Goal: Task Accomplishment & Management: Complete application form

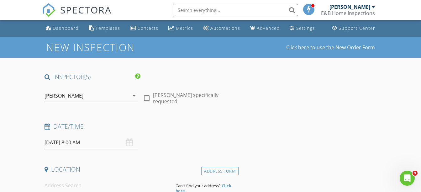
click at [59, 144] on input "08/29/2025 8:00 AM" at bounding box center [90, 142] width 93 height 15
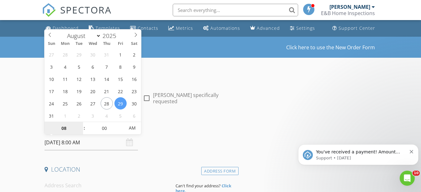
select select "8"
type input "09/03/2025 8:00 AM"
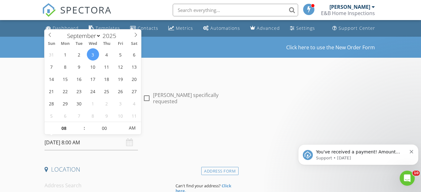
type input "09"
type input "[DATE] 9:00 AM"
click at [81, 125] on span at bounding box center [81, 125] width 4 height 6
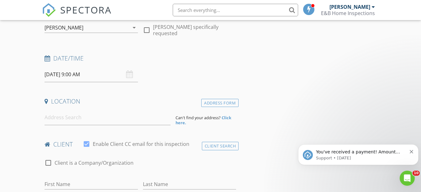
scroll to position [69, 0]
click at [59, 117] on input at bounding box center [107, 116] width 126 height 15
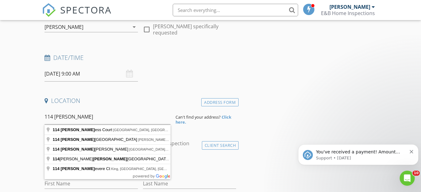
type input "114 Guinevere Ct, King, NC, USA"
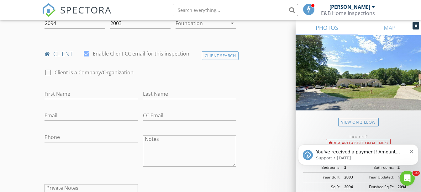
scroll to position [233, 0]
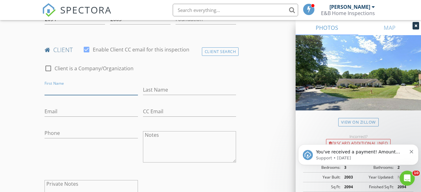
click at [63, 89] on input "First Name" at bounding box center [90, 90] width 93 height 10
type input "Mark"
type input "[PERSON_NAME]"
click at [53, 113] on input "Email" at bounding box center [90, 111] width 93 height 10
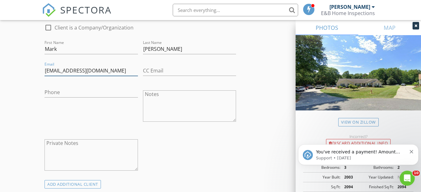
scroll to position [275, 0]
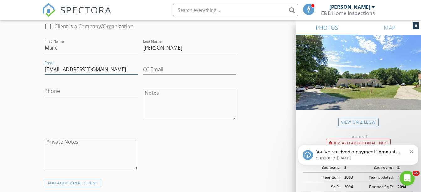
type input "Mark@srealtynow.com"
click at [68, 94] on input "Phone" at bounding box center [90, 91] width 93 height 10
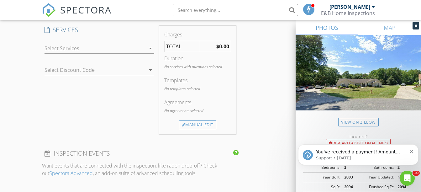
scroll to position [452, 0]
type input "[PHONE_NUMBER]"
click at [129, 44] on div at bounding box center [94, 48] width 101 height 10
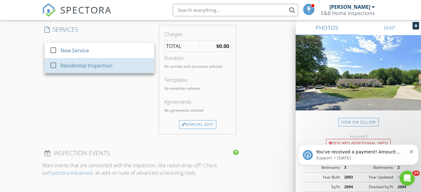
click at [115, 62] on div "Residential Inspection" at bounding box center [104, 65] width 89 height 13
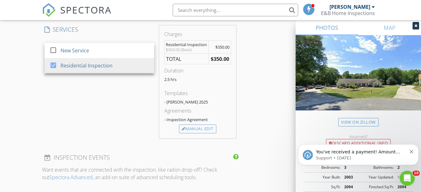
click at [128, 103] on div "SERVICES check_box_outline_blank New Service check_box Residential Inspection R…" at bounding box center [99, 81] width 115 height 113
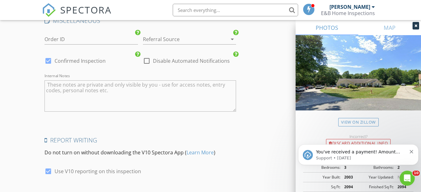
scroll to position [870, 0]
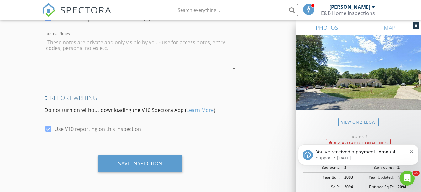
click at [147, 162] on div "Save Inspection" at bounding box center [140, 163] width 44 height 6
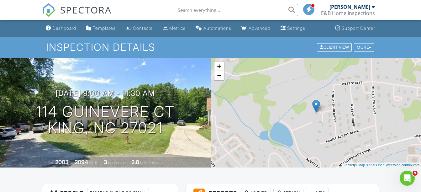
click at [65, 29] on div "Dashboard" at bounding box center [64, 27] width 24 height 5
